Goal: Task Accomplishment & Management: Complete application form

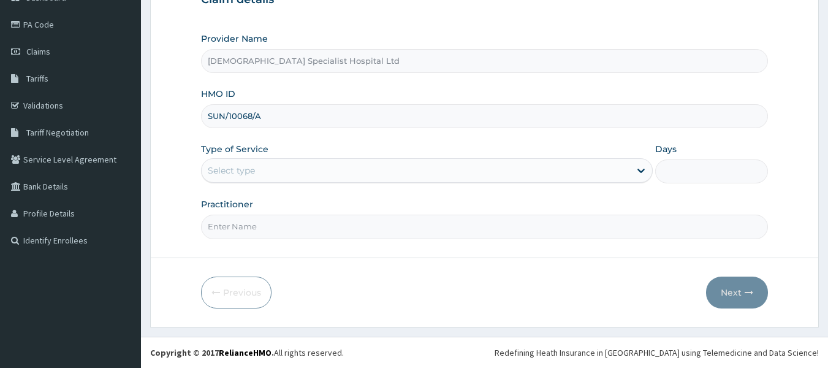
type input "SUN/10068/A"
click at [297, 183] on div "Select type" at bounding box center [427, 170] width 452 height 25
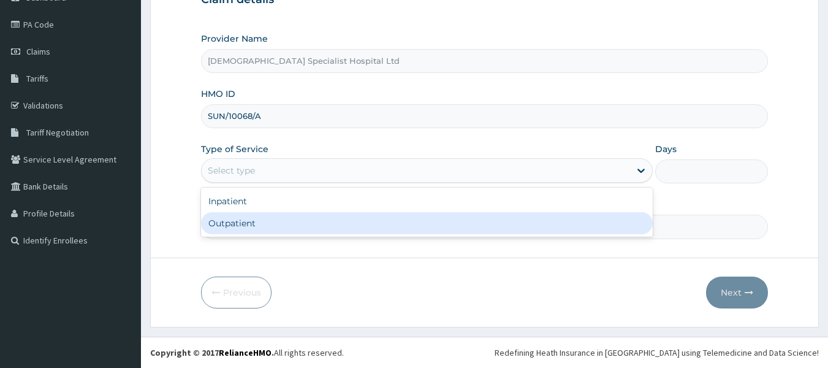
click at [292, 216] on div "Outpatient" at bounding box center [427, 223] width 452 height 22
type input "1"
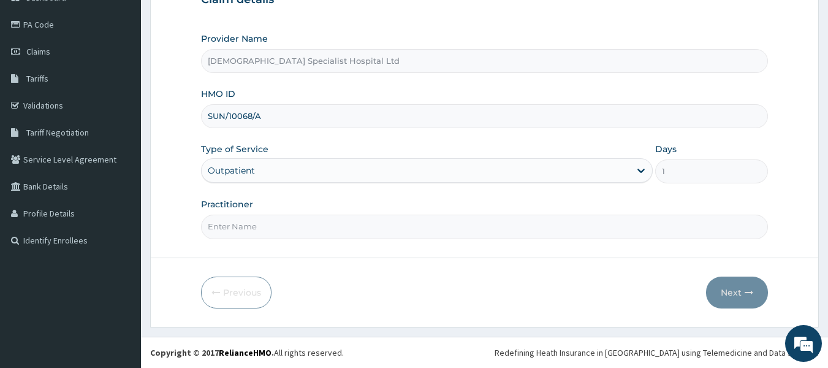
click at [406, 224] on input "Practitioner" at bounding box center [485, 227] width 568 height 24
type input "[PERSON_NAME]"
click at [742, 289] on button "Next" at bounding box center [737, 293] width 62 height 32
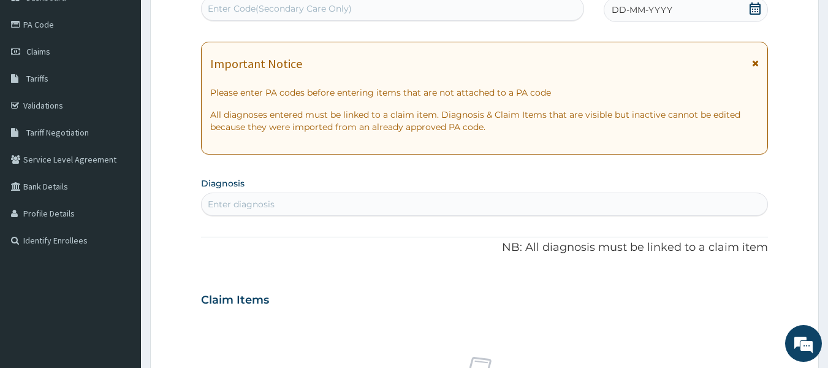
click at [280, 205] on div "Enter diagnosis" at bounding box center [485, 204] width 567 height 20
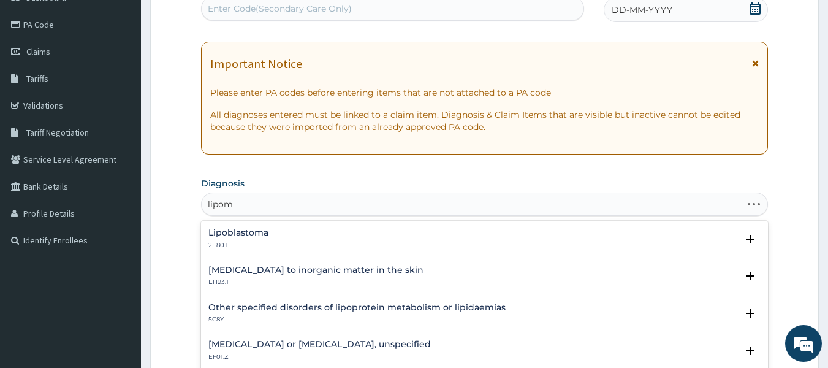
type input "[MEDICAL_DATA]"
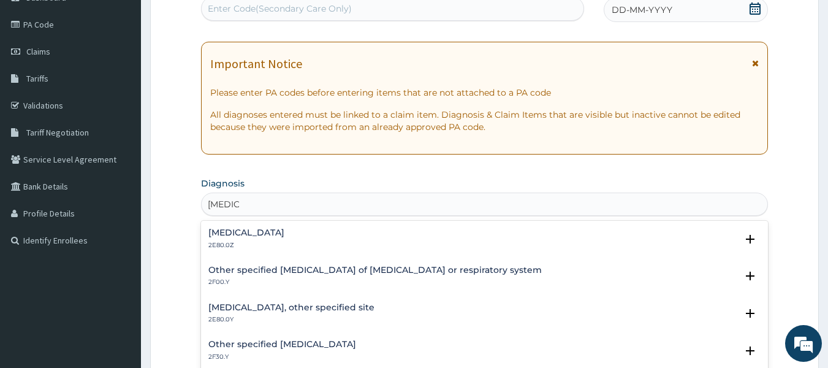
click at [243, 236] on h4 "[MEDICAL_DATA]" at bounding box center [246, 232] width 76 height 9
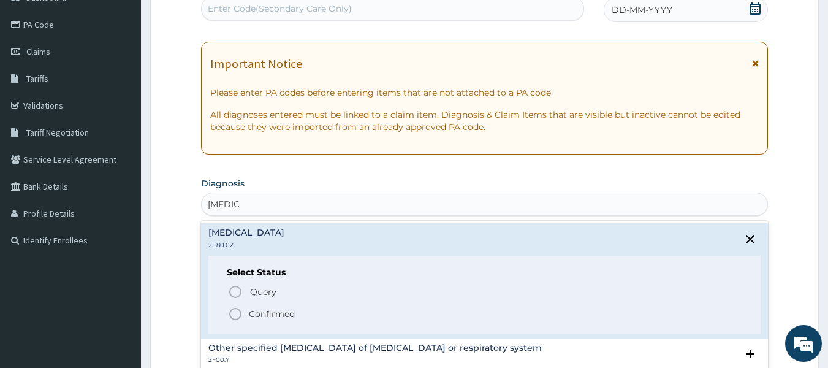
click at [240, 310] on circle "status option filled" at bounding box center [235, 313] width 11 height 11
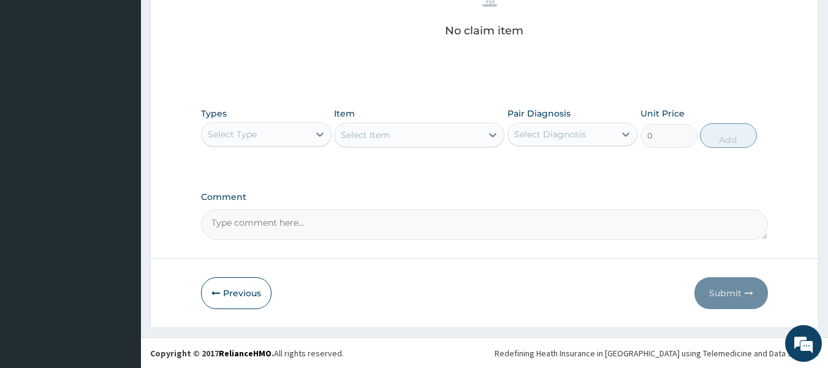
scroll to position [516, 0]
click at [286, 131] on div "Select Type" at bounding box center [255, 134] width 107 height 20
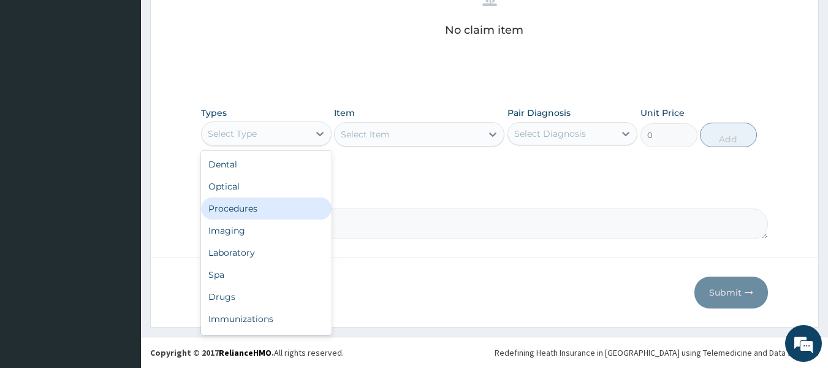
click at [240, 207] on div "Procedures" at bounding box center [266, 208] width 131 height 22
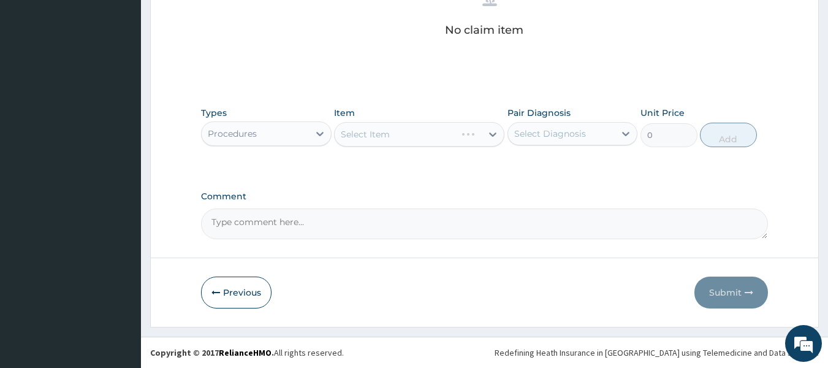
click at [435, 137] on div "Select Item" at bounding box center [419, 134] width 170 height 25
click at [442, 135] on div "Select Item" at bounding box center [419, 134] width 170 height 25
click at [441, 132] on div "Select Item" at bounding box center [408, 134] width 147 height 20
click at [567, 135] on div "Select Diagnosis" at bounding box center [550, 134] width 72 height 12
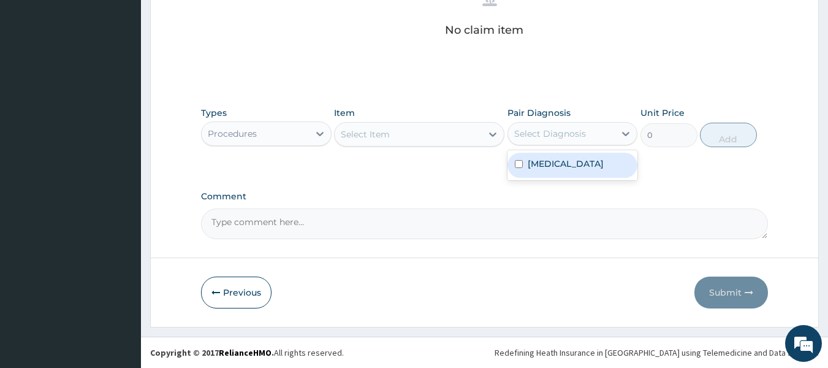
click at [546, 166] on label "[MEDICAL_DATA]" at bounding box center [566, 164] width 76 height 12
checkbox input "true"
click at [435, 137] on div "Select Item" at bounding box center [408, 134] width 147 height 20
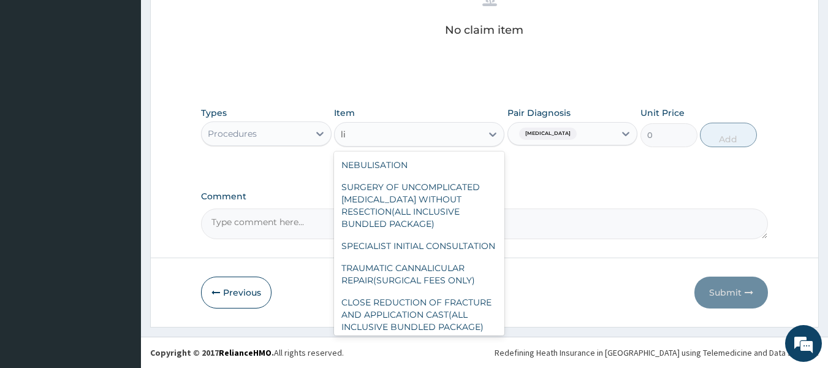
type input "l"
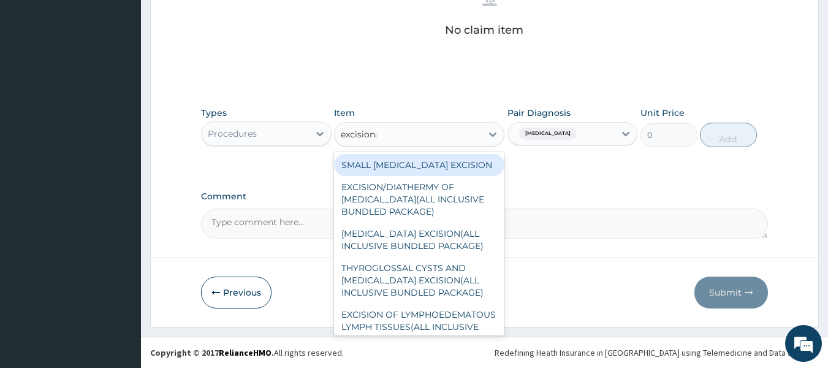
type input "excisional"
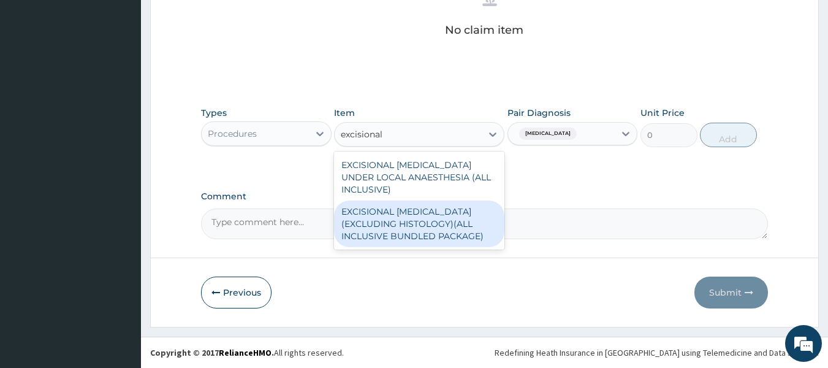
click at [405, 211] on div "EXCISIONAL [MEDICAL_DATA](EXCLUDING HISTOLOGY)(ALL INCLUSIVE BUNDLED PACKAGE)" at bounding box center [419, 224] width 170 height 47
type input "45000"
